Goal: Information Seeking & Learning: Get advice/opinions

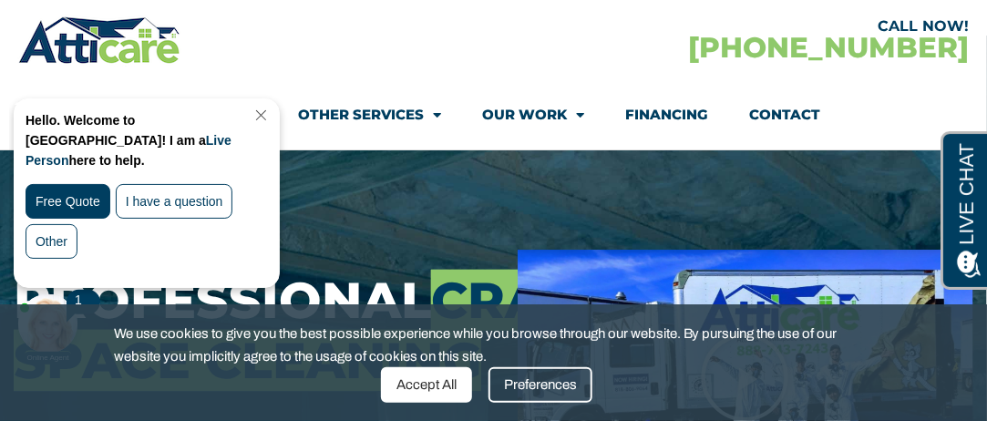
scroll to position [182, 0]
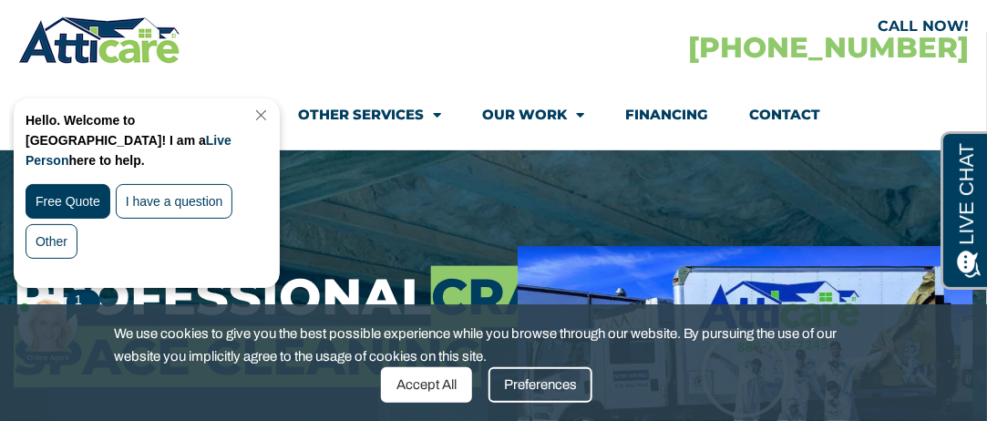
click at [272, 112] on link "Close Chat" at bounding box center [259, 115] width 25 height 14
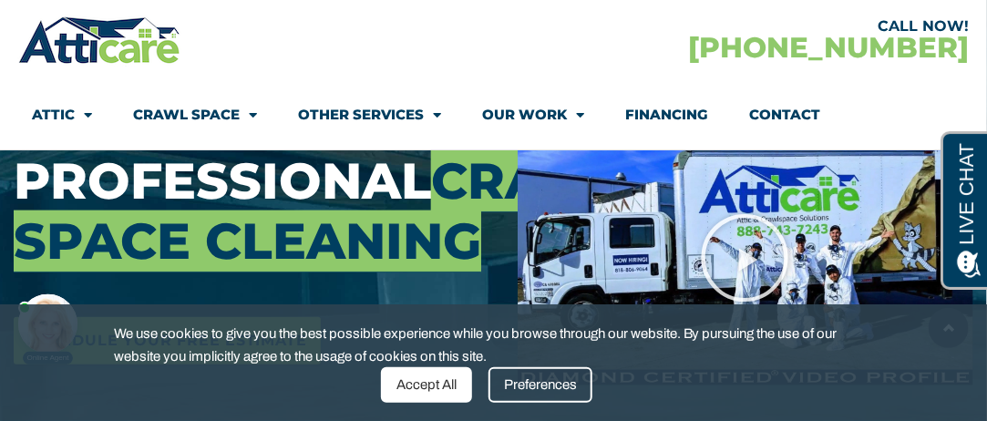
scroll to position [273, 0]
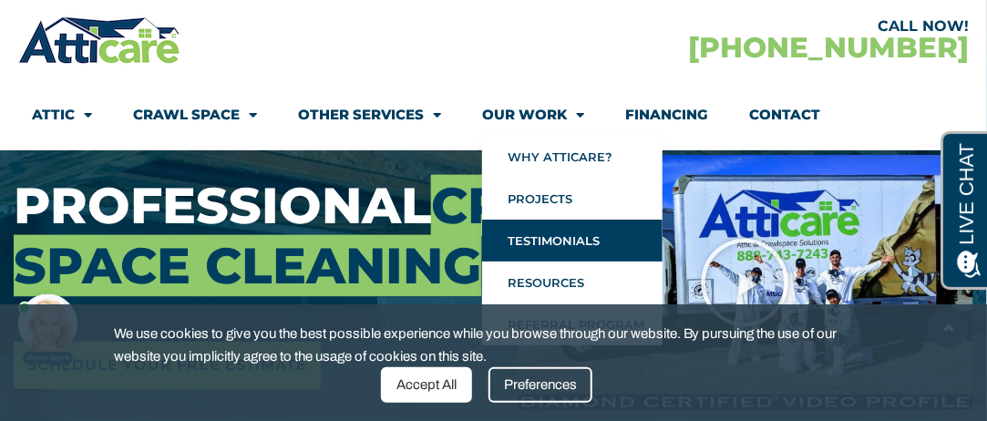
click at [576, 238] on link "Testimonials" at bounding box center [572, 241] width 180 height 42
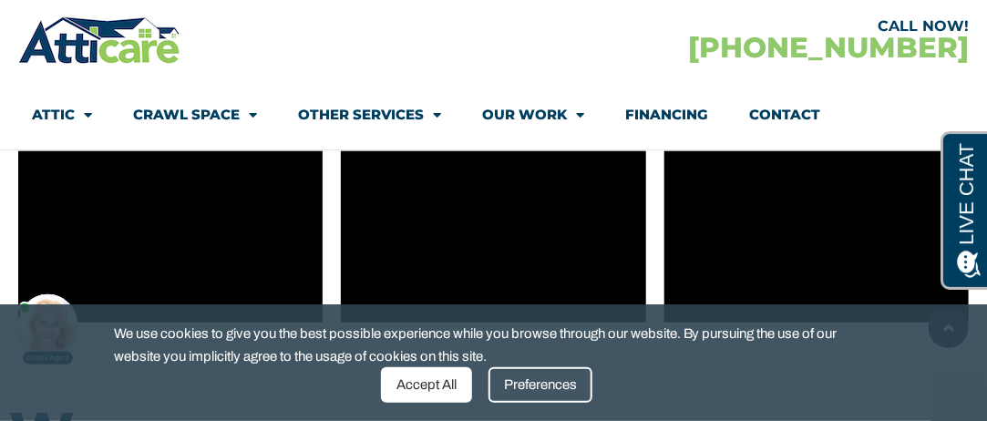
scroll to position [547, 0]
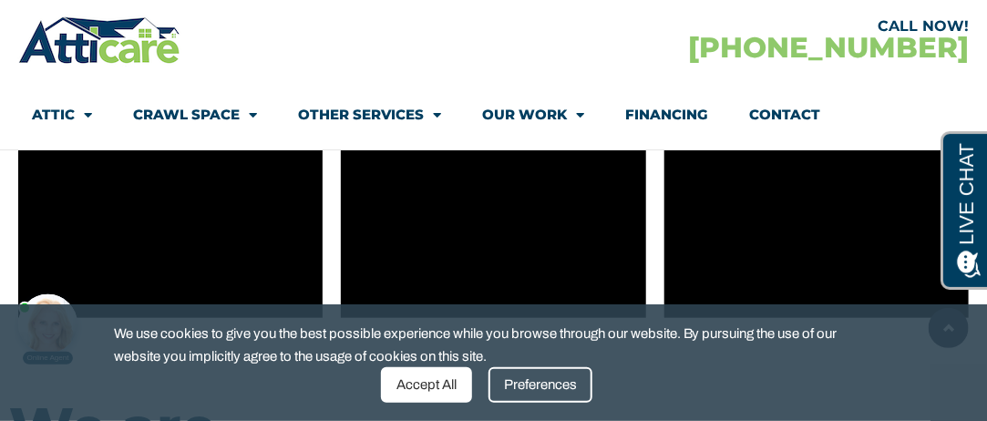
click at [551, 386] on div "Preferences" at bounding box center [541, 385] width 104 height 36
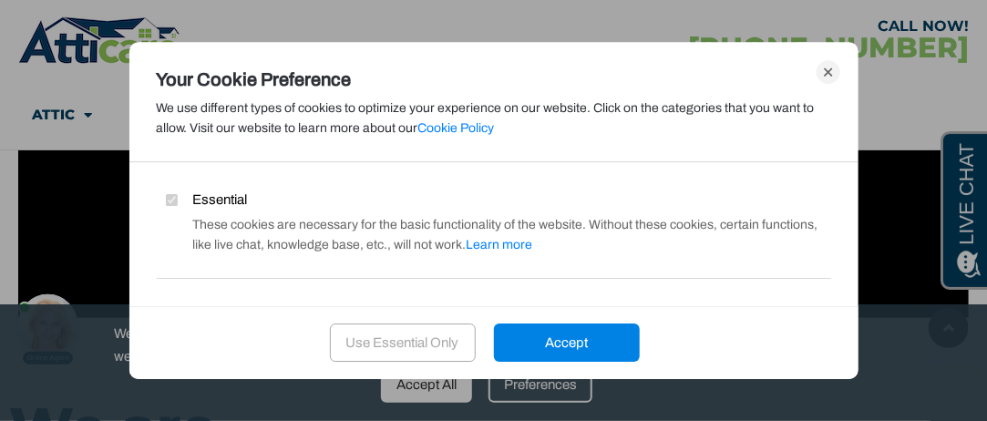
click at [563, 336] on div "Accept" at bounding box center [567, 343] width 146 height 38
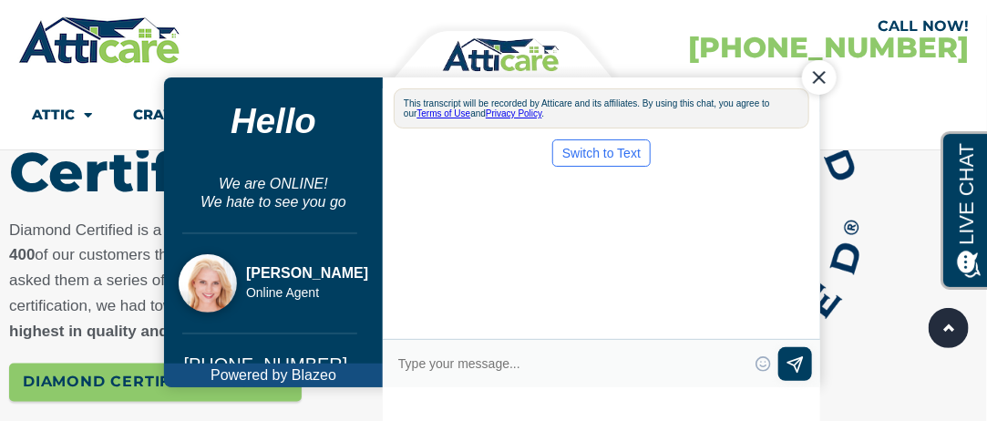
scroll to position [0, 0]
